Goal: Information Seeking & Learning: Compare options

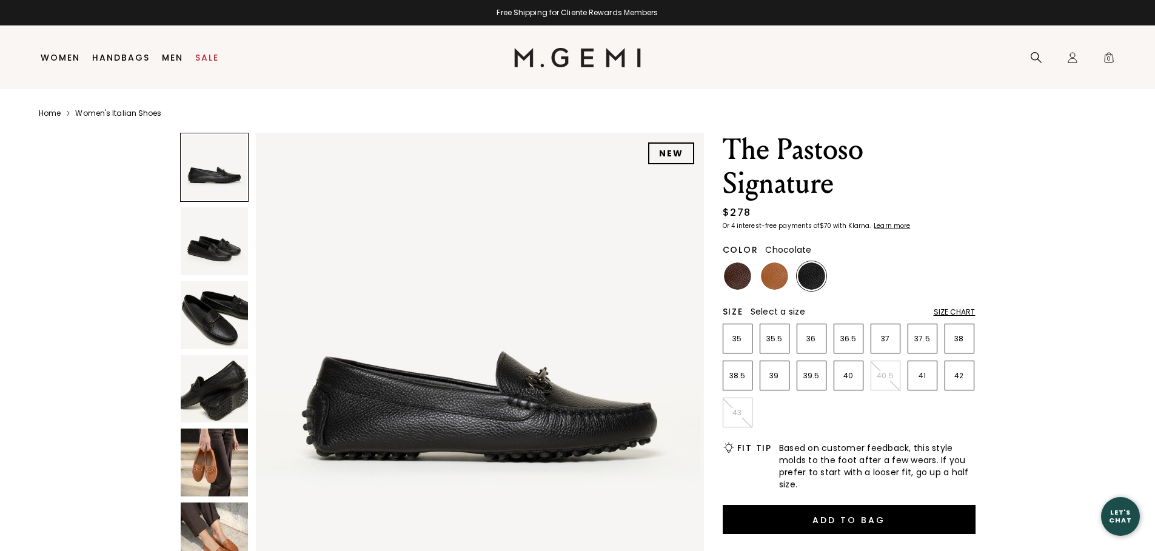
click at [736, 279] on img at bounding box center [737, 275] width 27 height 27
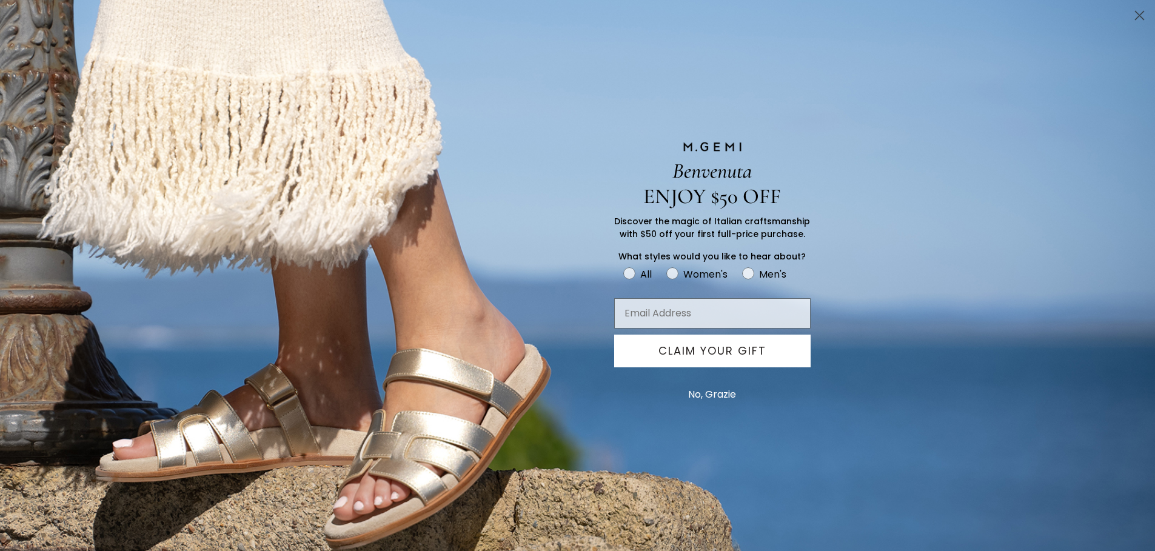
click at [696, 393] on button "No, Grazie" at bounding box center [712, 394] width 60 height 30
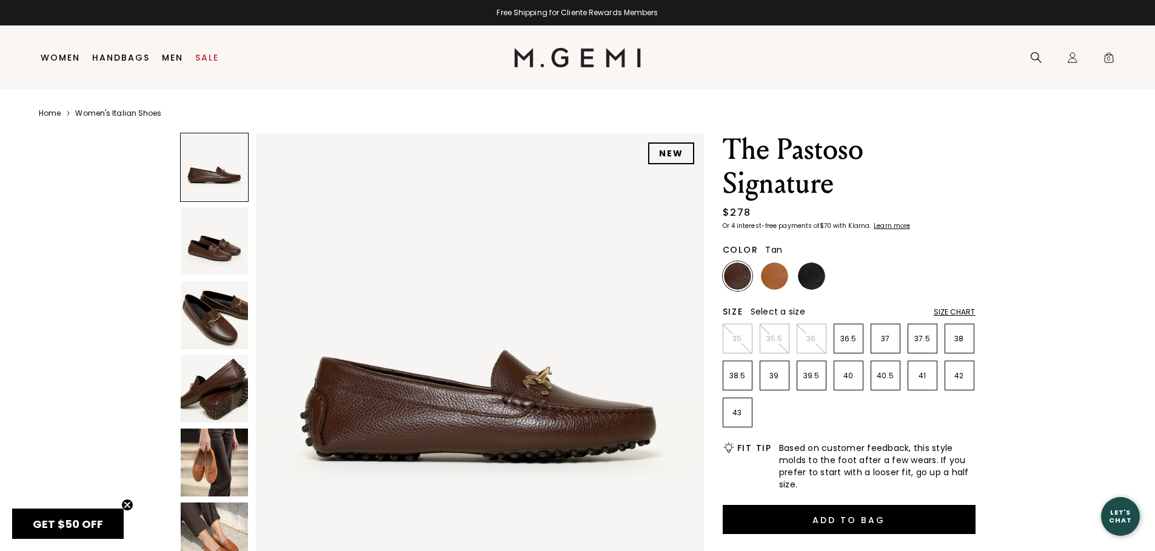
click at [771, 278] on img at bounding box center [774, 275] width 27 height 27
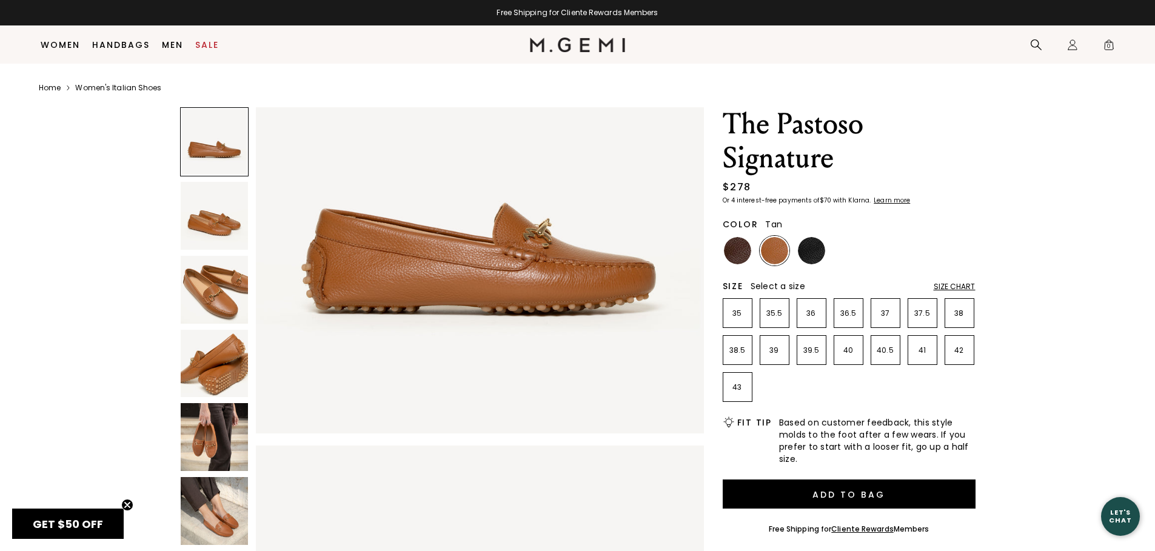
scroll to position [96, 0]
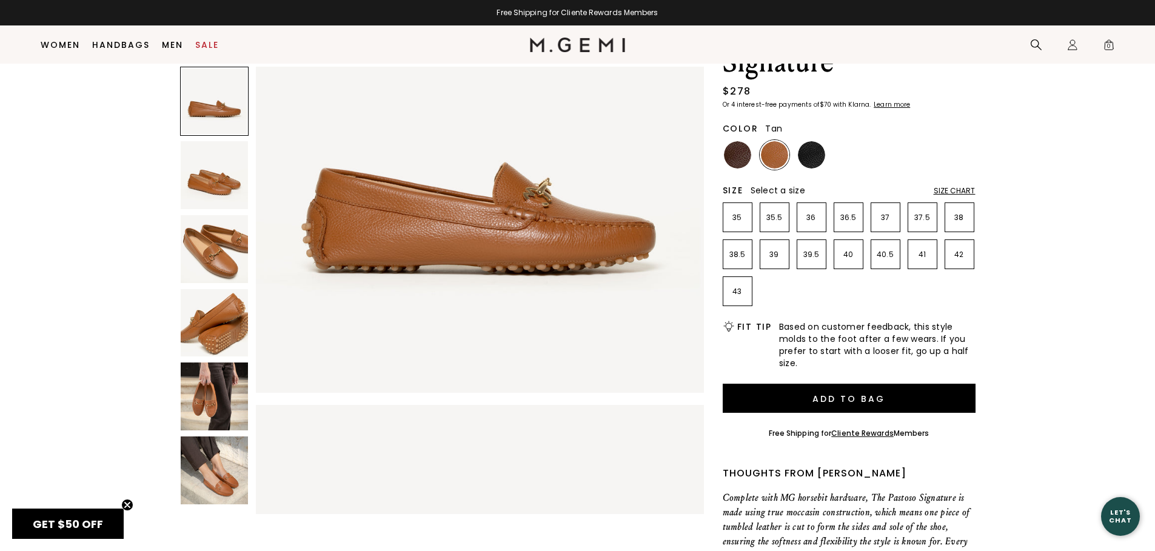
click at [217, 472] on img at bounding box center [215, 470] width 68 height 68
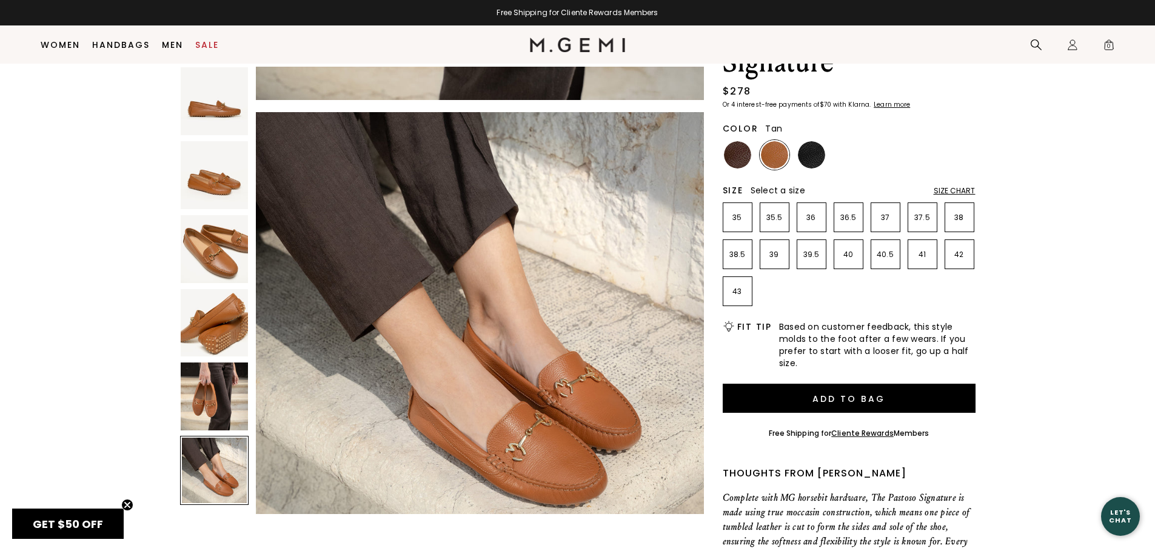
click at [222, 402] on img at bounding box center [215, 397] width 68 height 68
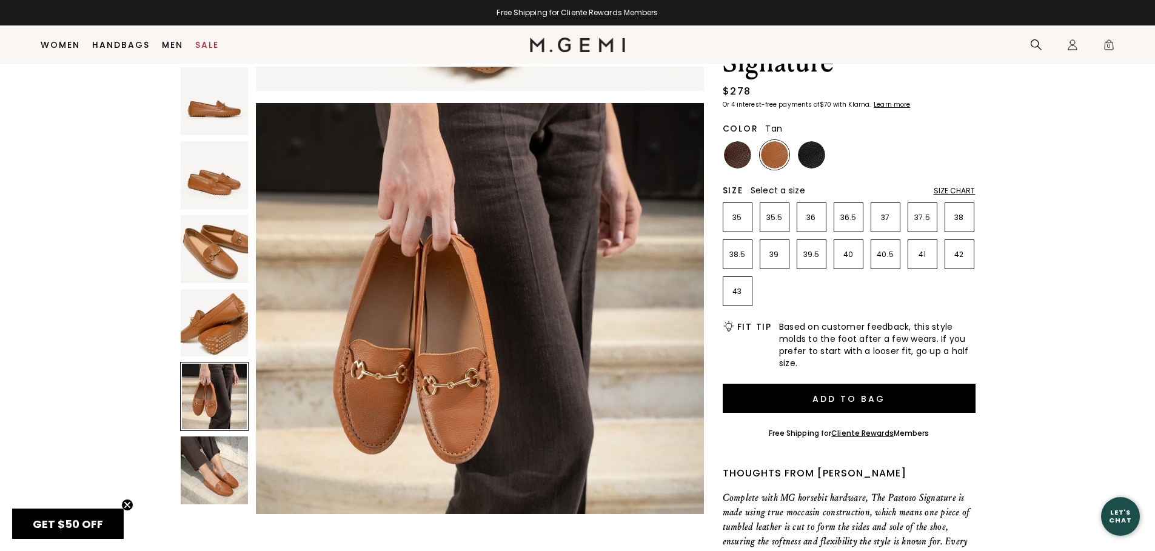
click at [224, 332] on img at bounding box center [215, 323] width 68 height 68
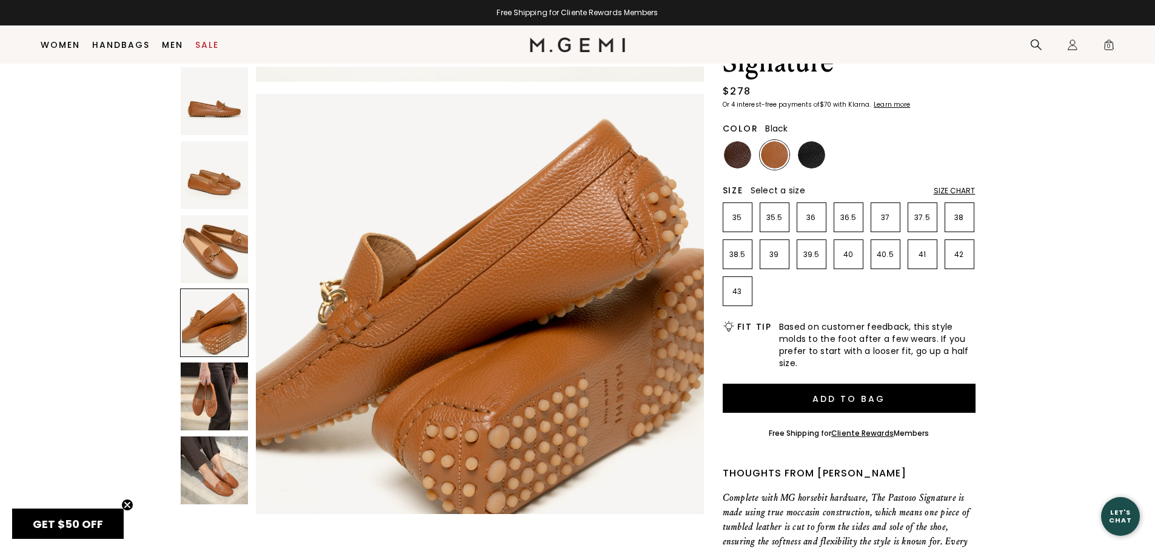
click at [822, 155] on img at bounding box center [811, 154] width 27 height 27
